Goal: Transaction & Acquisition: Subscribe to service/newsletter

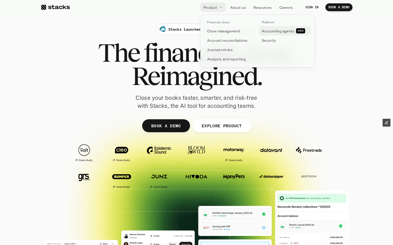
click at [265, 30] on p "Accounting agents" at bounding box center [277, 30] width 32 height 5
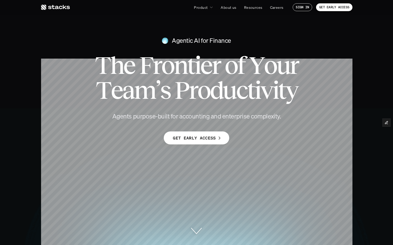
click at [54, 8] on use at bounding box center [55, 7] width 29 height 5
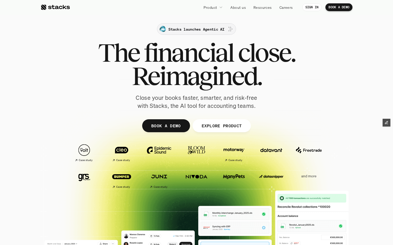
click at [173, 33] on div at bounding box center [161, 27] width 168 height 168
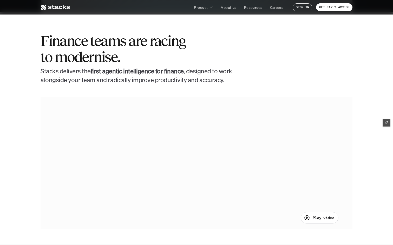
scroll to position [232, 0]
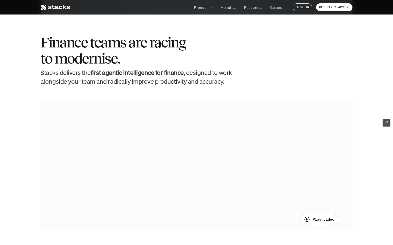
click at [279, 84] on div "Finance teams are racing to modernise. Stacks delivers the first agentic intell…" at bounding box center [196, 60] width 312 height 51
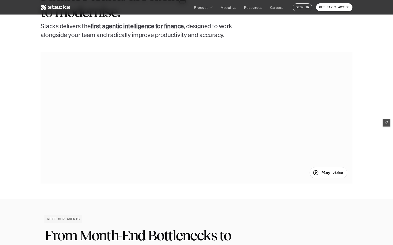
scroll to position [283, 0]
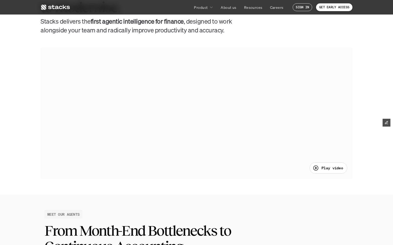
click at [296, 126] on div at bounding box center [196, 113] width 312 height 131
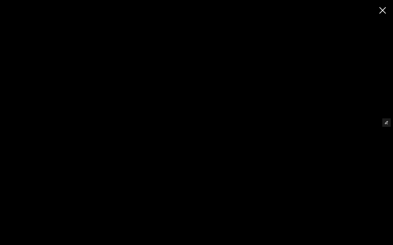
click at [121, 204] on div at bounding box center [196, 122] width 393 height 245
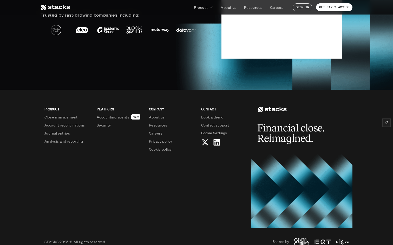
scroll to position [1289, 0]
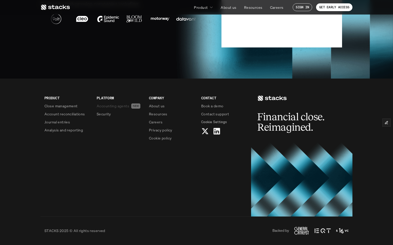
click at [126, 106] on p "Accounting agents" at bounding box center [113, 105] width 32 height 5
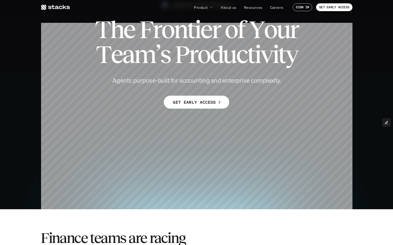
scroll to position [47, 0]
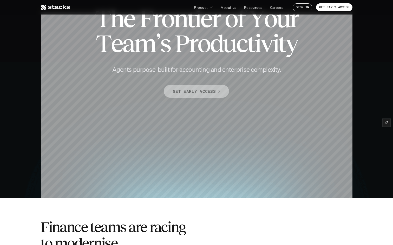
click at [182, 94] on p "GET EARLY ACCESS" at bounding box center [194, 92] width 43 height 8
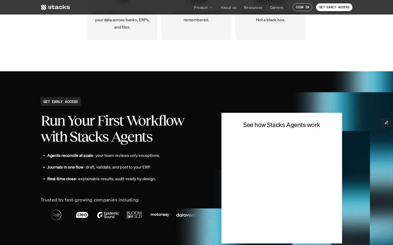
scroll to position [1164, 0]
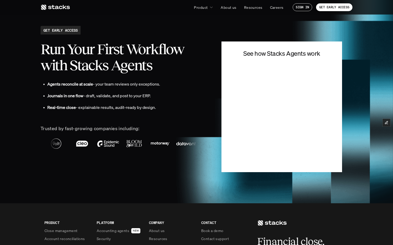
click at [182, 94] on p "Journals in one flow - draft, validate, and post to your ERP." at bounding box center [126, 96] width 158 height 8
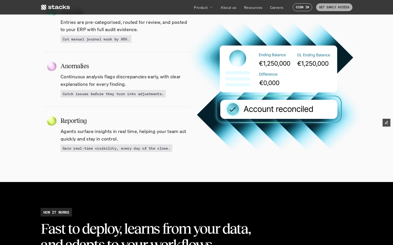
click at [327, 7] on p "GET EARLY ACCESS" at bounding box center [334, 7] width 30 height 4
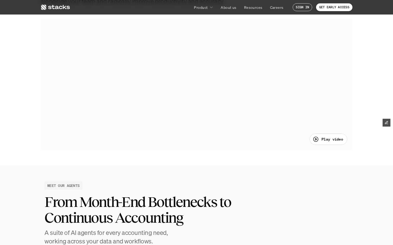
scroll to position [310, 0]
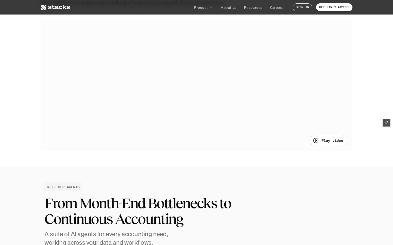
click at [185, 85] on div at bounding box center [196, 85] width 312 height 131
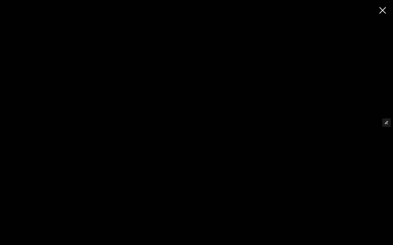
click at [382, 10] on div at bounding box center [196, 122] width 393 height 245
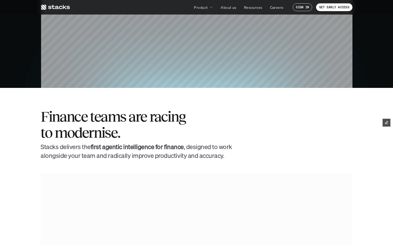
scroll to position [118, 0]
